Goal: Register for event/course: Register for event/course

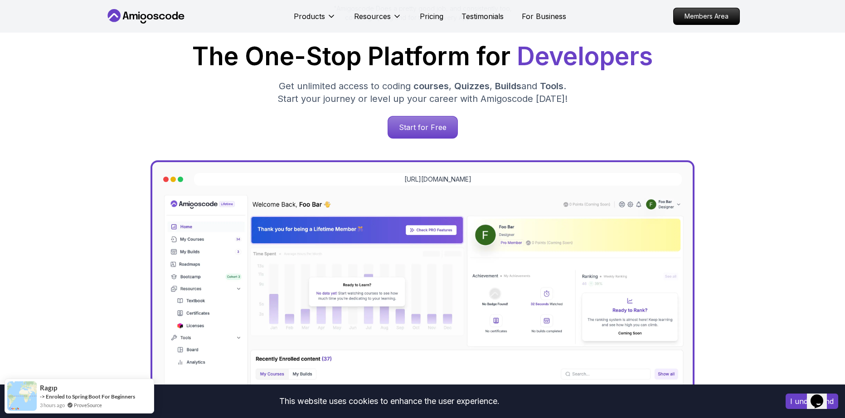
scroll to position [163, 0]
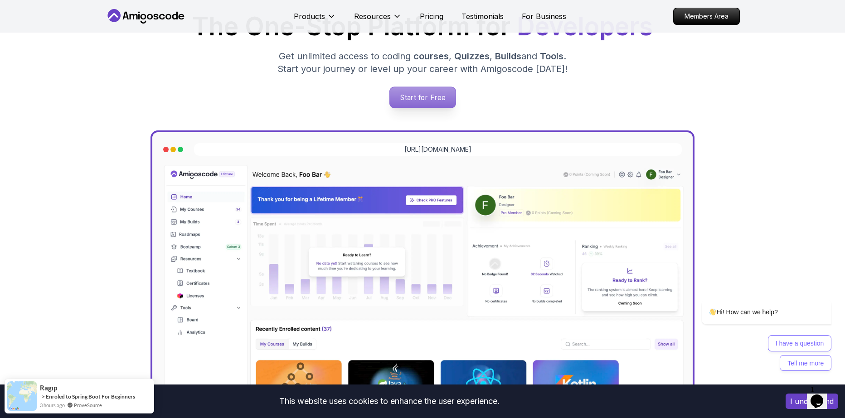
click at [430, 96] on p "Start for Free" at bounding box center [422, 97] width 66 height 21
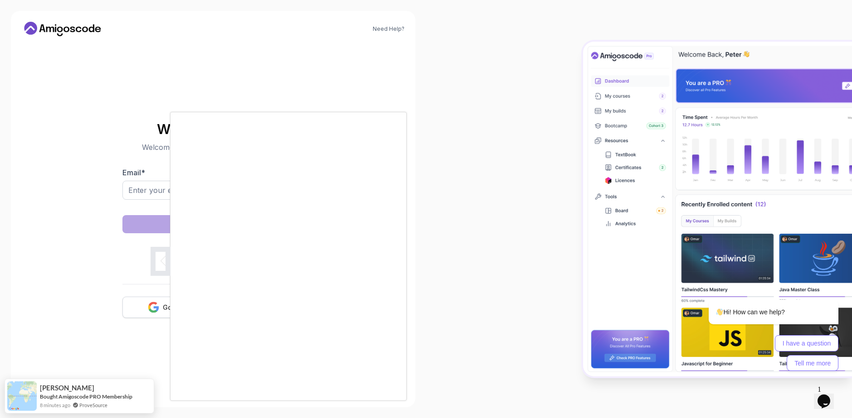
click at [158, 311] on div at bounding box center [426, 209] width 852 height 418
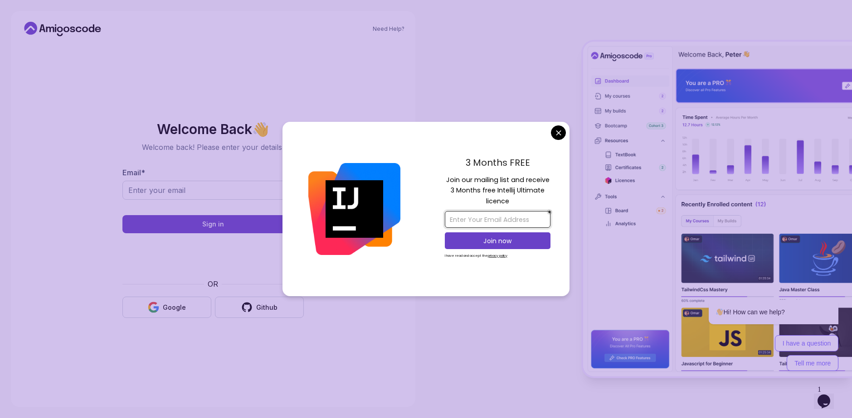
click at [489, 215] on input "email" at bounding box center [498, 219] width 106 height 17
click at [498, 223] on input "email" at bounding box center [498, 219] width 106 height 17
paste input "[EMAIL_ADDRESS][DOMAIN_NAME]"
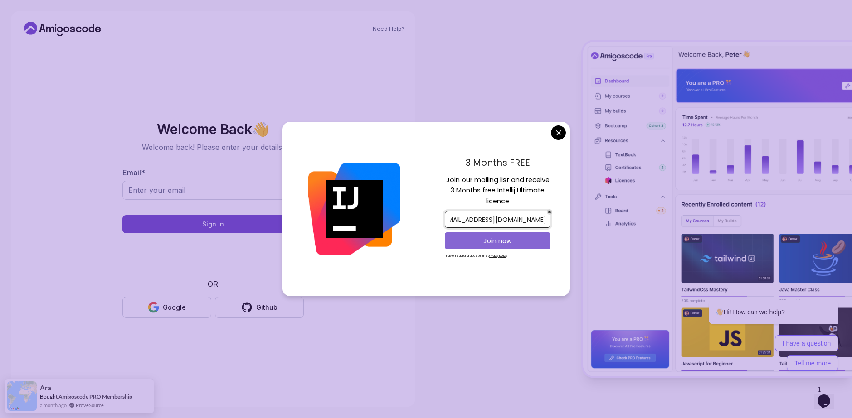
type input "[EMAIL_ADDRESS][DOMAIN_NAME]"
click at [487, 239] on p "Join now" at bounding box center [498, 241] width 86 height 9
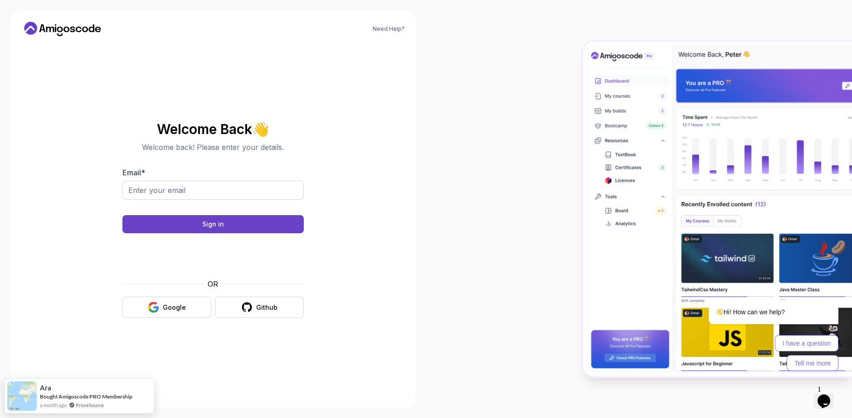
click at [490, 90] on body "Need Help? Welcome Back 👋 Welcome back! Please enter your details. Email * Sign…" at bounding box center [426, 209] width 852 height 418
click at [159, 300] on button "Google" at bounding box center [166, 307] width 89 height 21
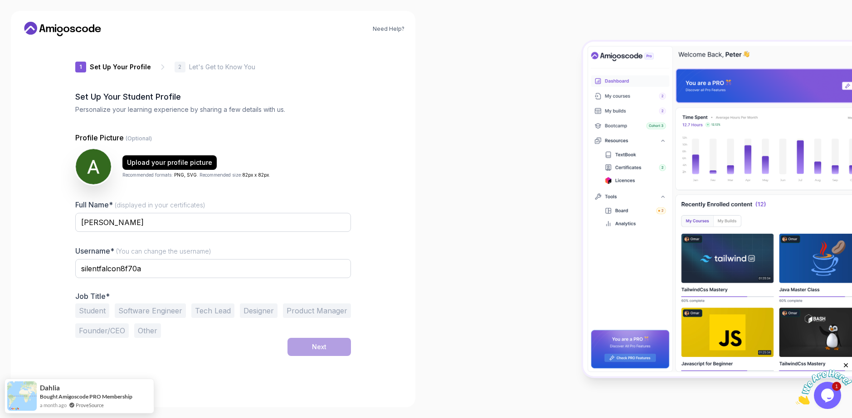
click at [96, 312] on button "Student" at bounding box center [92, 311] width 34 height 15
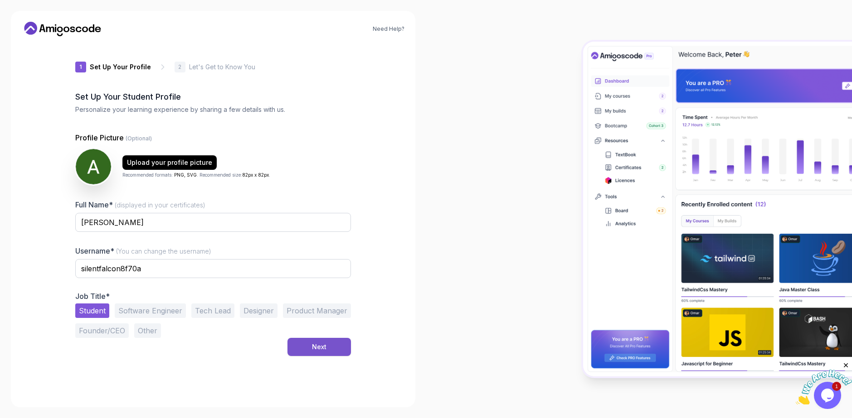
click at [316, 344] on div "Next" at bounding box center [319, 347] width 15 height 9
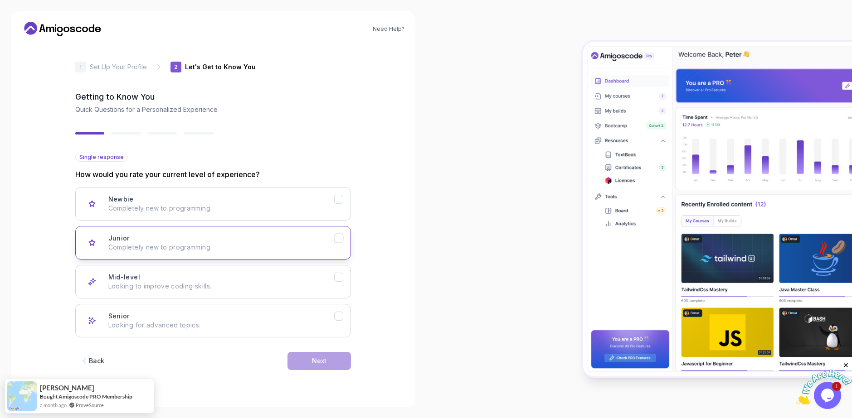
click at [257, 253] on button "Junior Completely new to programming." at bounding box center [213, 243] width 276 height 34
click at [316, 360] on div "Next" at bounding box center [319, 361] width 15 height 9
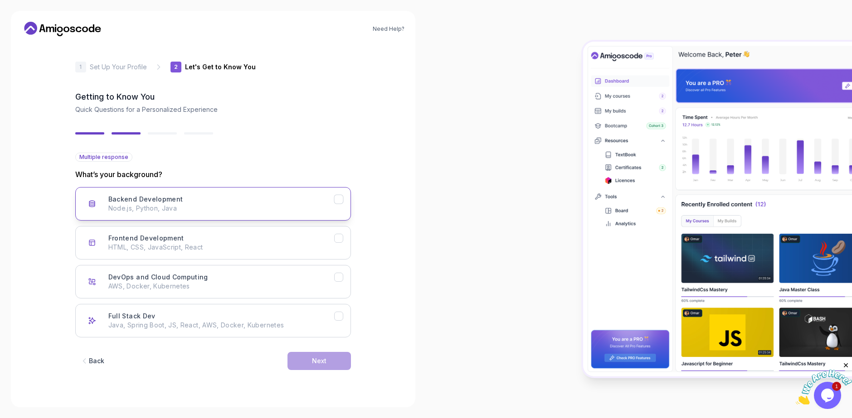
click at [303, 216] on button "Backend Development Node.js, Python, Java" at bounding box center [213, 204] width 276 height 34
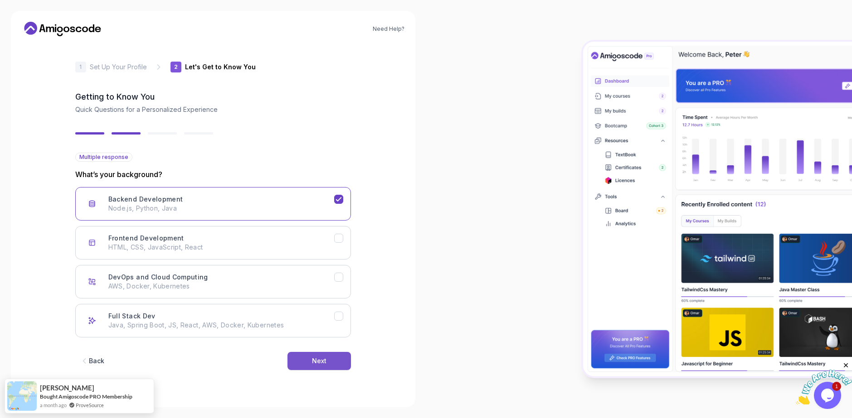
click at [327, 360] on button "Next" at bounding box center [318, 361] width 63 height 18
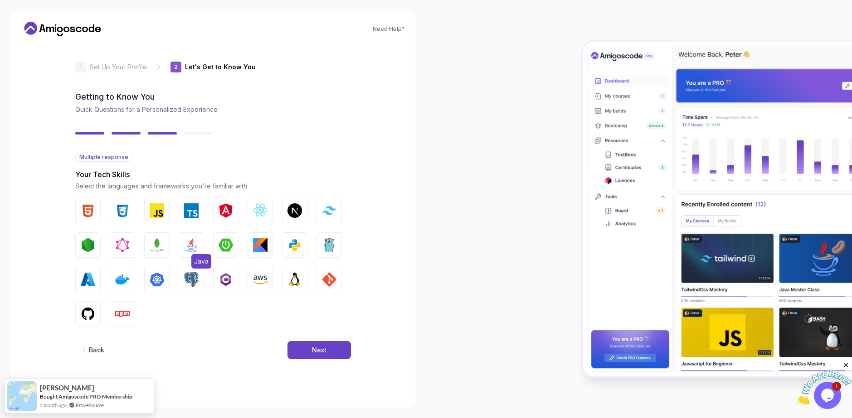
click at [194, 246] on img "button" at bounding box center [191, 245] width 15 height 15
click at [309, 349] on button "Next" at bounding box center [318, 350] width 63 height 18
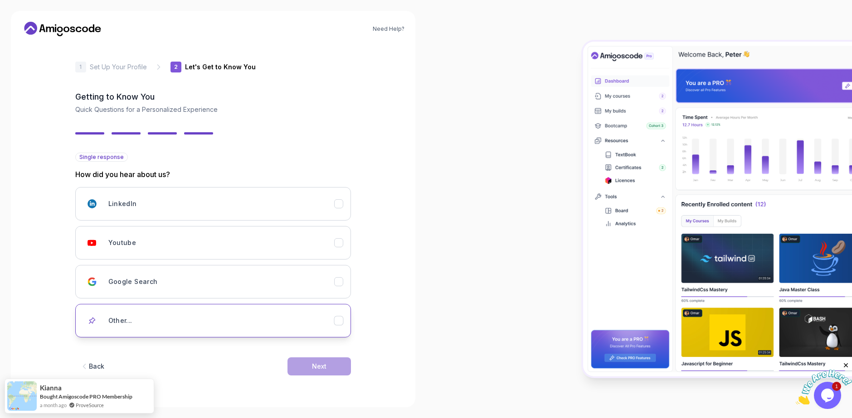
click at [240, 328] on div "Other..." at bounding box center [221, 321] width 226 height 18
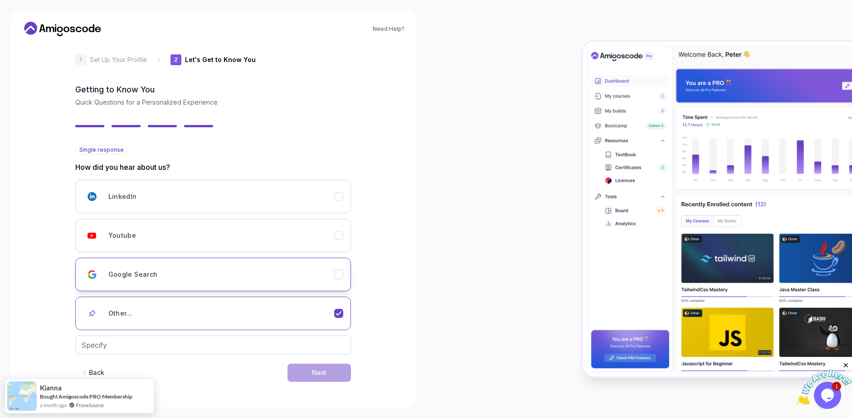
scroll to position [5, 0]
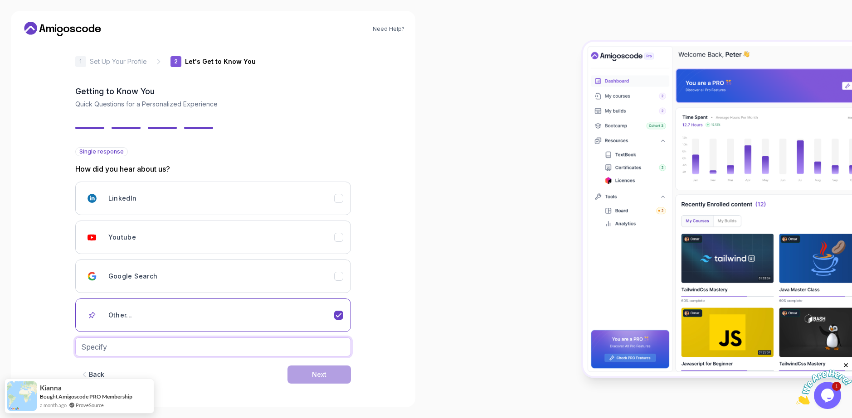
click at [229, 355] on input "text" at bounding box center [213, 347] width 276 height 19
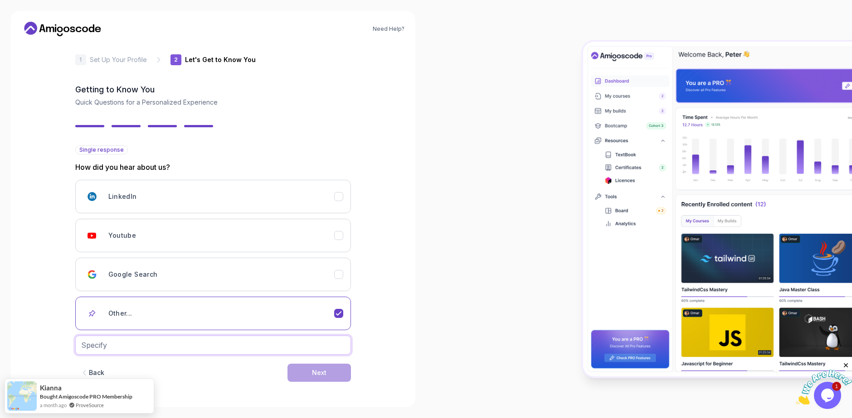
scroll to position [7, 0]
drag, startPoint x: 137, startPoint y: 347, endPoint x: 125, endPoint y: 345, distance: 12.8
click at [125, 345] on input "java course" at bounding box center [213, 345] width 276 height 19
drag, startPoint x: 125, startPoint y: 345, endPoint x: 60, endPoint y: 349, distance: 64.9
click at [60, 349] on div "Need Help? 2 Let's Get to Know You 1 Set Up Your Profile 2 Let's Get to Know Yo…" at bounding box center [213, 209] width 404 height 397
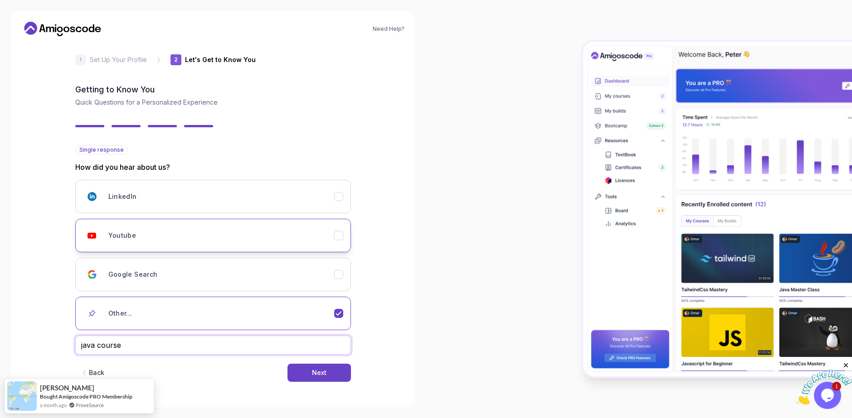
type input "java course"
click at [159, 219] on button "Youtube" at bounding box center [213, 236] width 276 height 34
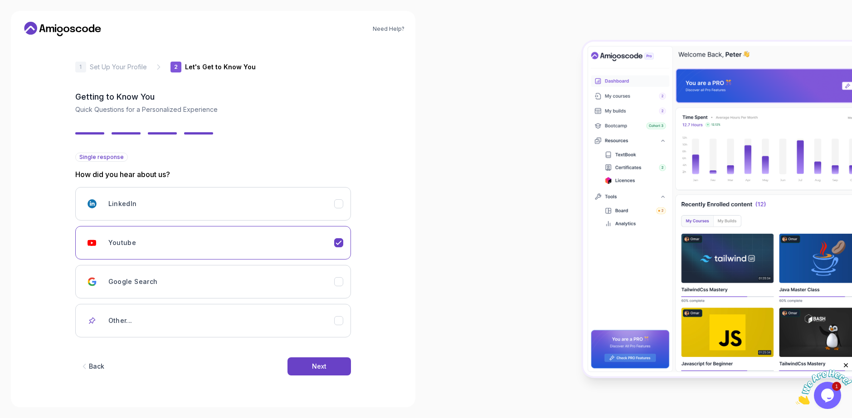
click at [327, 379] on div "Back Next" at bounding box center [213, 366] width 276 height 47
click at [331, 361] on button "Next" at bounding box center [318, 367] width 63 height 18
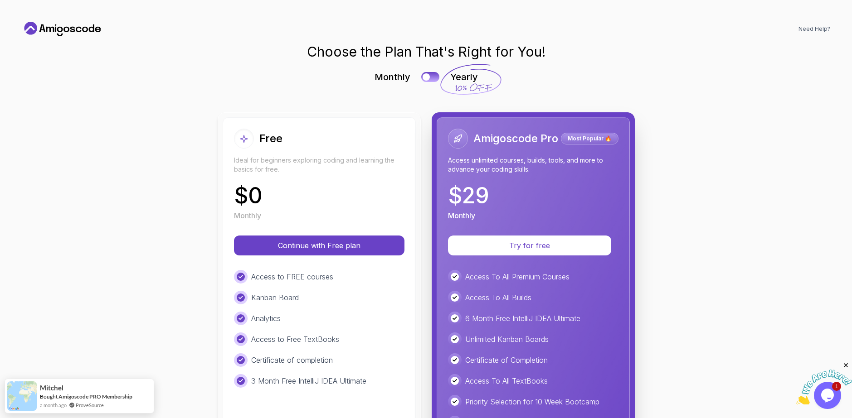
scroll to position [60, 0]
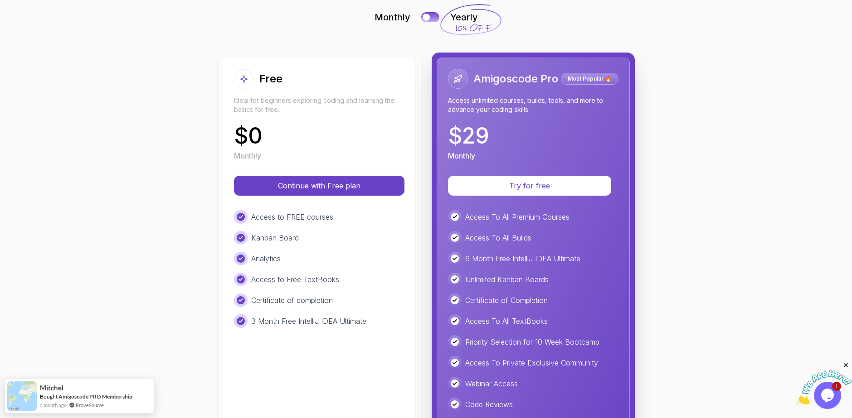
click at [359, 115] on div "Free Ideal for beginners exploring coding and learning the basics for free. $ 0…" at bounding box center [319, 115] width 170 height 92
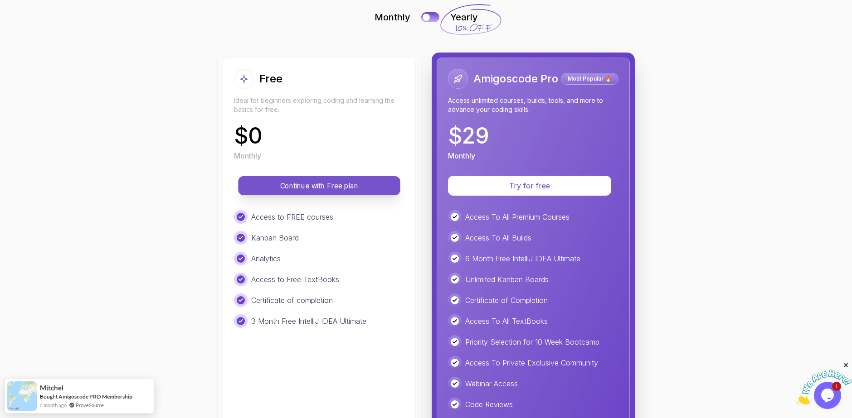
click at [320, 180] on button "Continue with Free plan" at bounding box center [319, 185] width 162 height 19
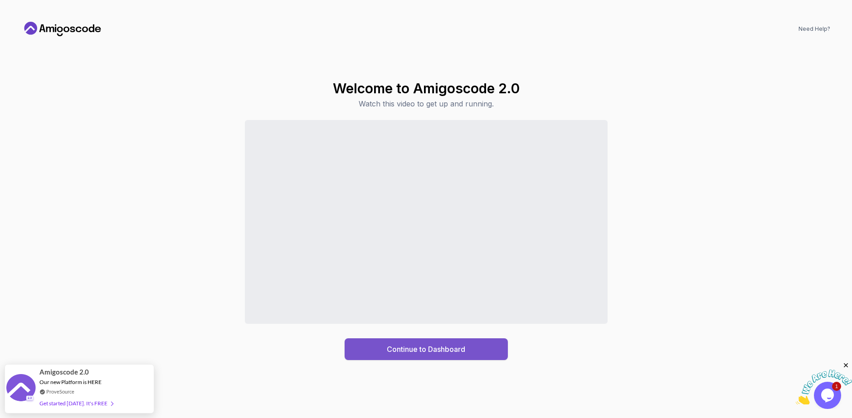
click at [460, 349] on div "Continue to Dashboard" at bounding box center [426, 349] width 78 height 11
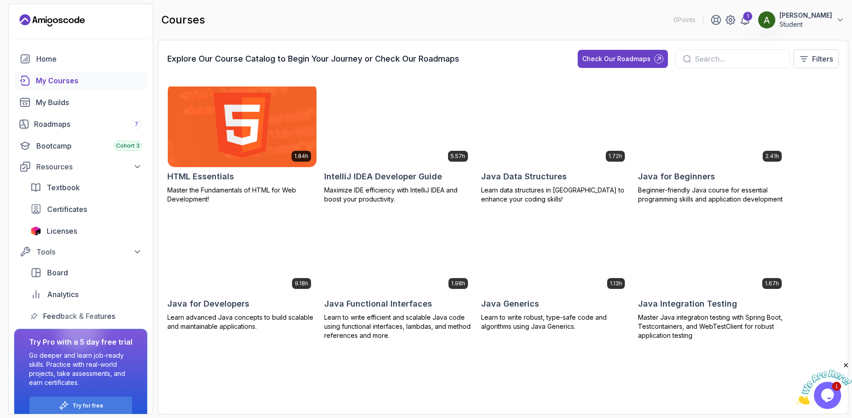
scroll to position [423, 0]
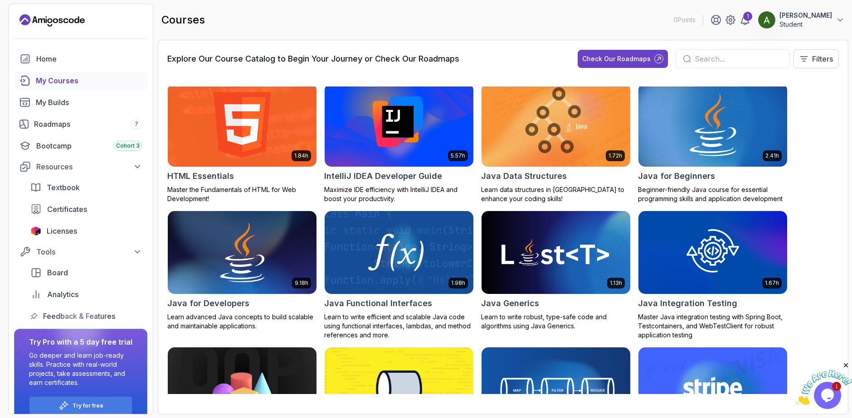
click at [685, 122] on img at bounding box center [713, 124] width 156 height 87
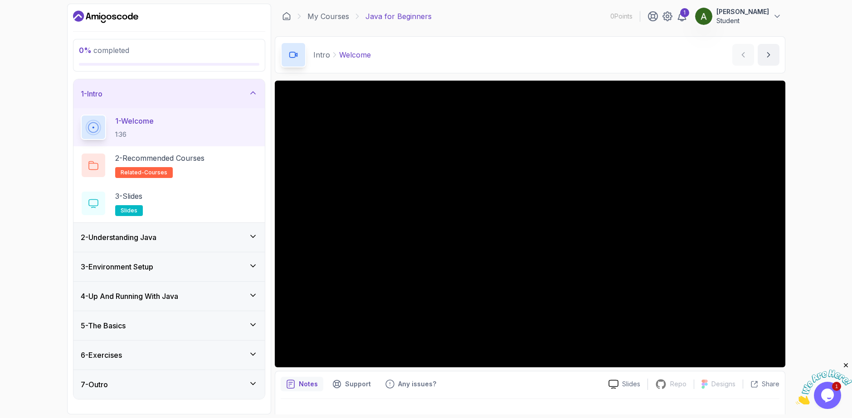
click at [174, 237] on div "2 - Understanding Java" at bounding box center [169, 237] width 177 height 11
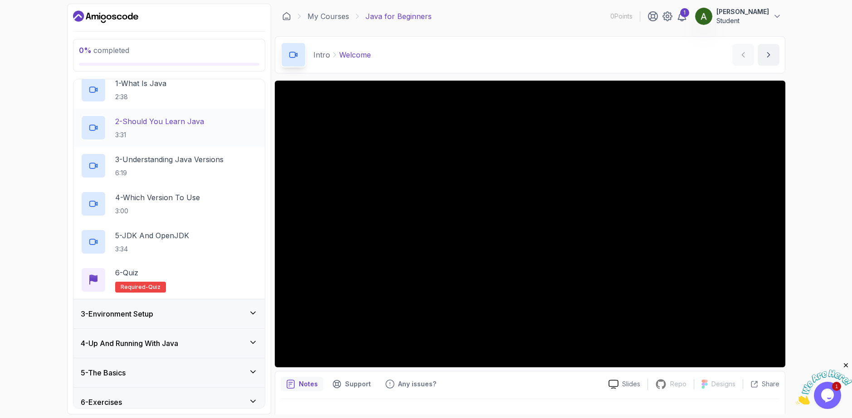
scroll to position [67, 0]
click at [180, 91] on div "1 - What Is Java 2:38" at bounding box center [169, 89] width 177 height 25
